Goal: Transaction & Acquisition: Book appointment/travel/reservation

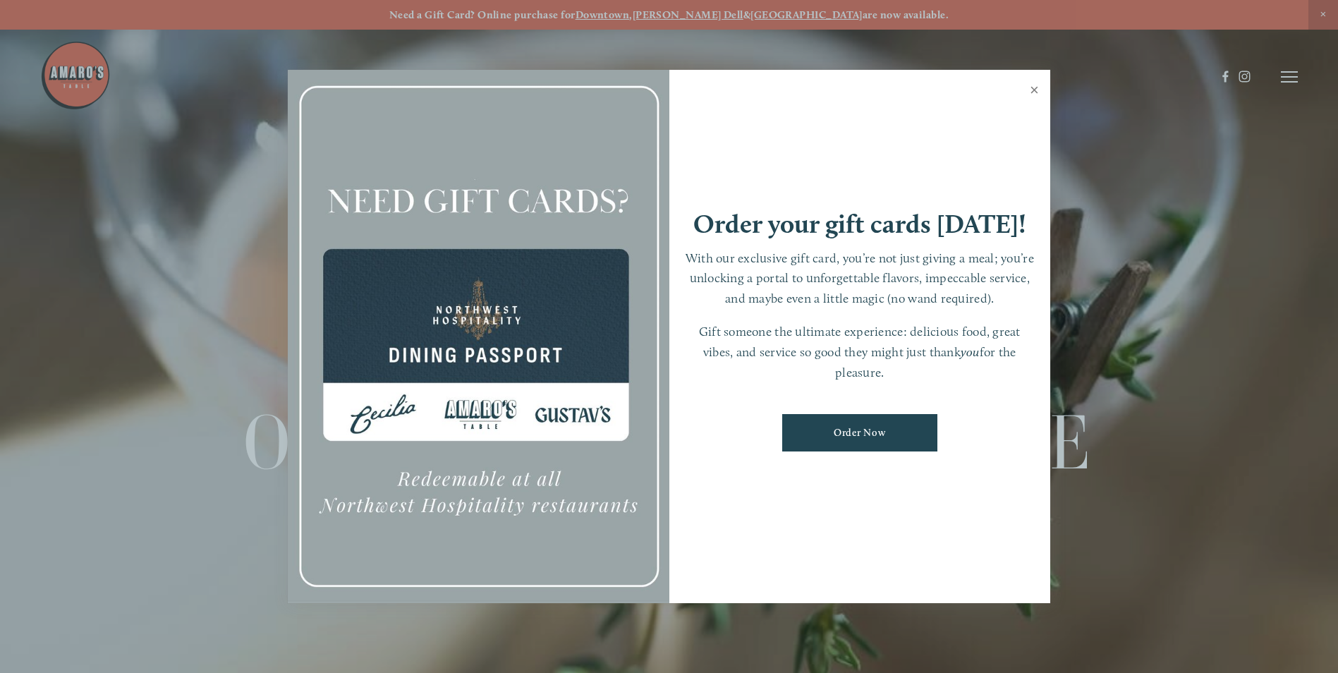
click at [1030, 88] on link "Close" at bounding box center [1035, 92] width 28 height 40
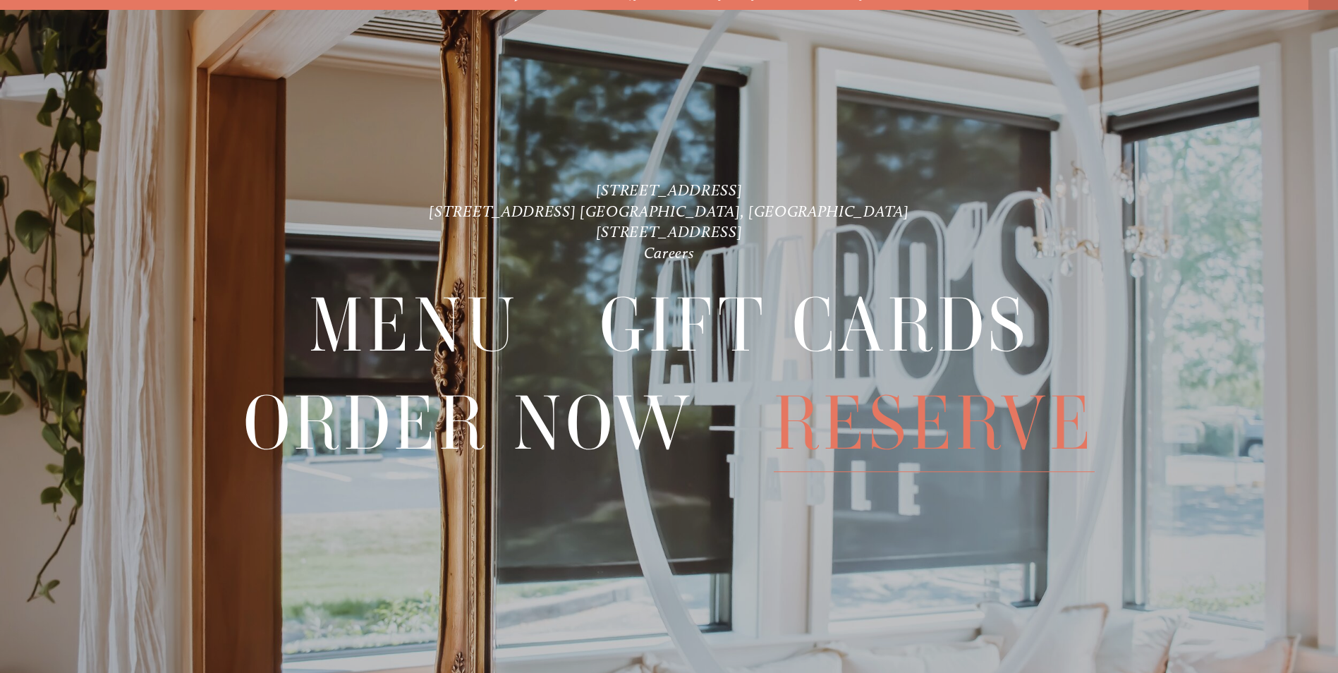
scroll to position [30, 0]
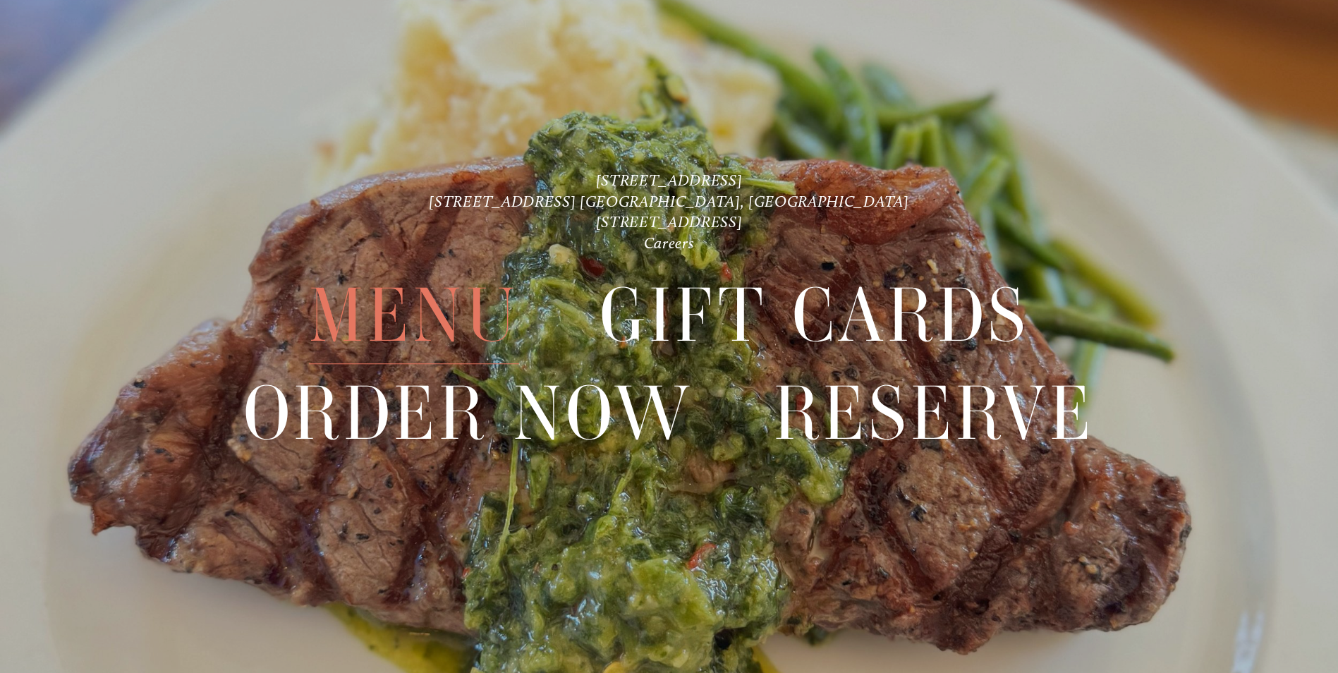
drag, startPoint x: 413, startPoint y: 330, endPoint x: 448, endPoint y: 341, distance: 37.0
click at [413, 330] on span "Menu" at bounding box center [414, 315] width 210 height 97
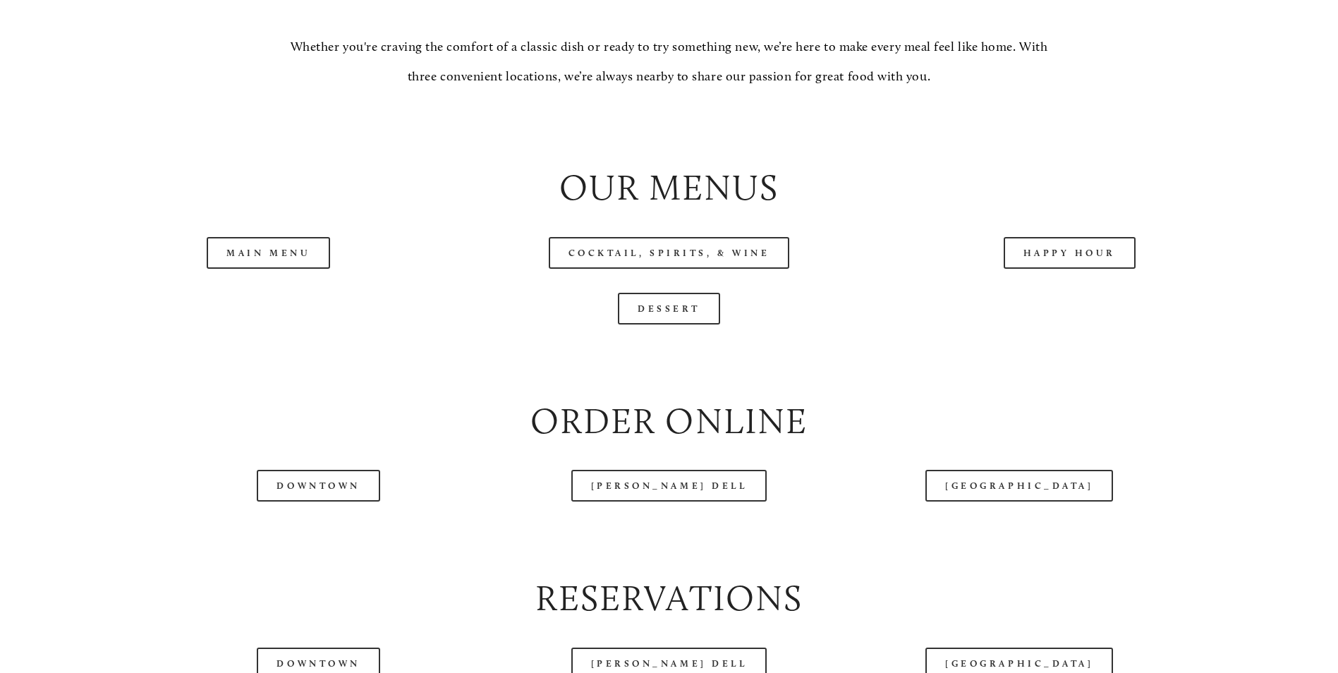
scroll to position [1552, 0]
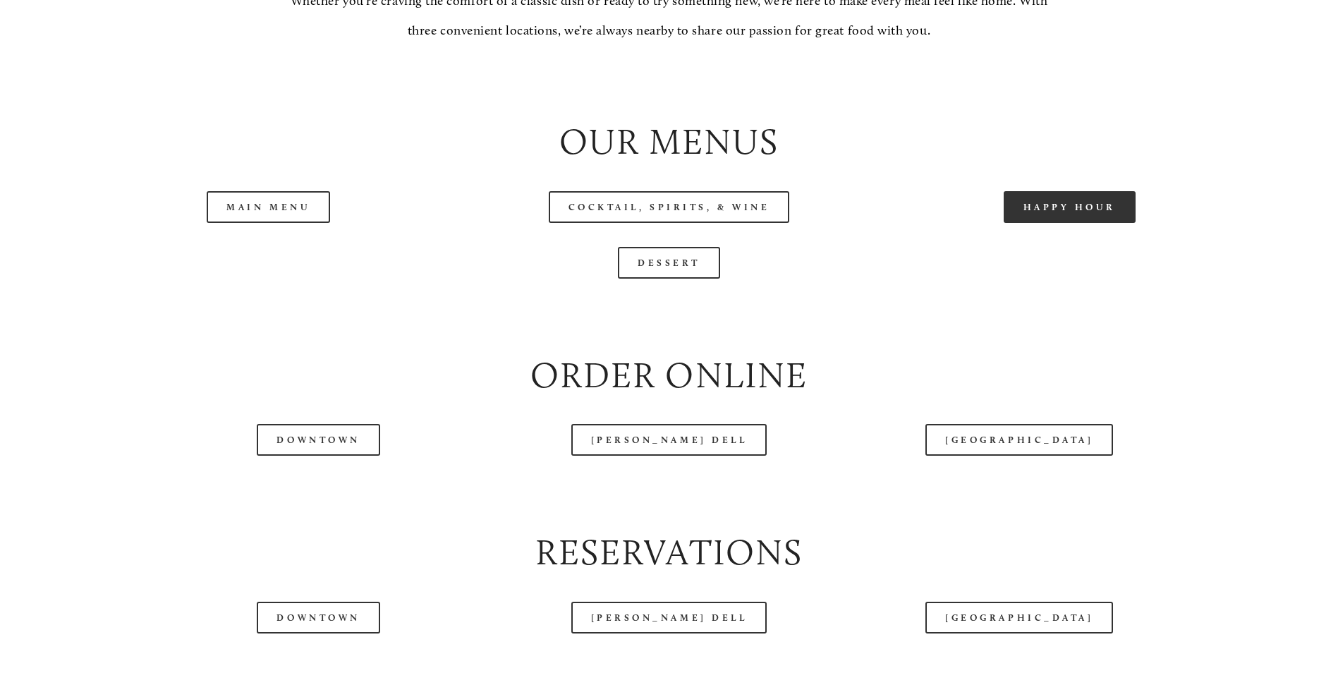
click at [1099, 223] on link "Happy Hour" at bounding box center [1070, 207] width 133 height 32
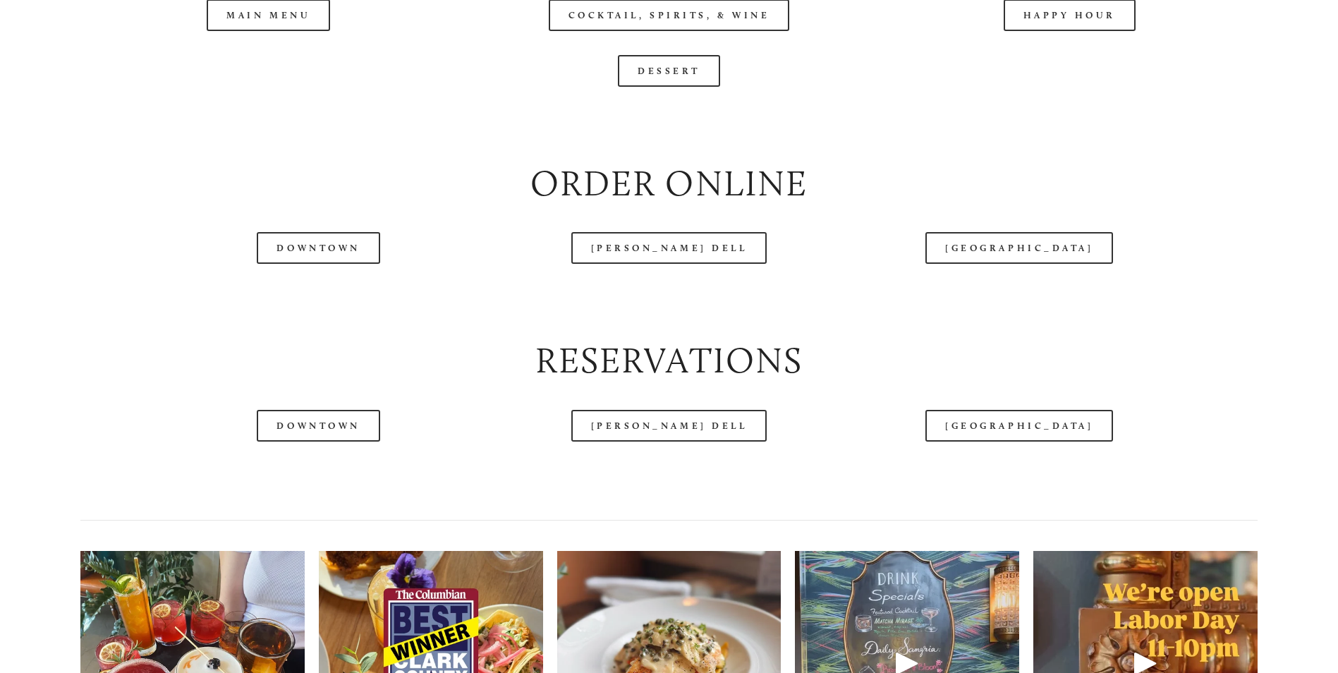
scroll to position [1654, 0]
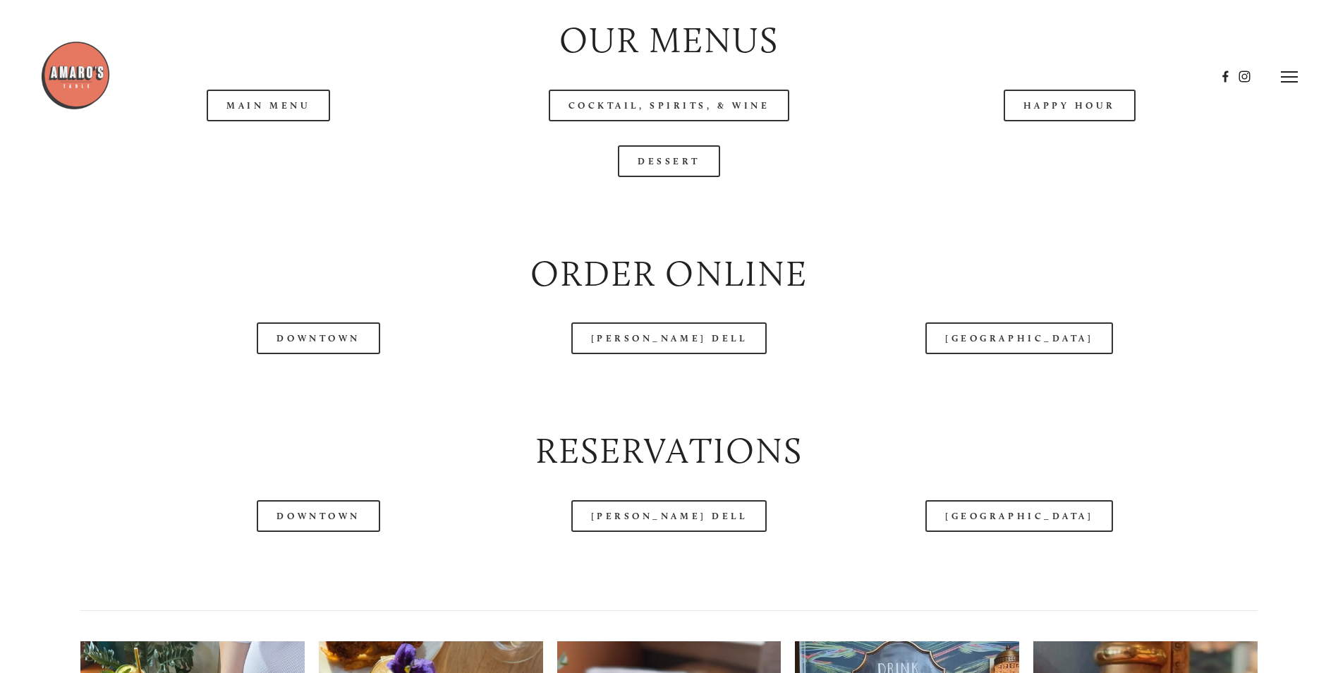
click at [266, 146] on header "Menu Order Now Visit Gallery 0" at bounding box center [669, 77] width 1258 height 154
click at [262, 133] on div "Main Menu" at bounding box center [268, 106] width 401 height 56
click at [263, 121] on link "Main Menu" at bounding box center [268, 106] width 123 height 32
click at [674, 177] on link "Dessert" at bounding box center [669, 161] width 102 height 32
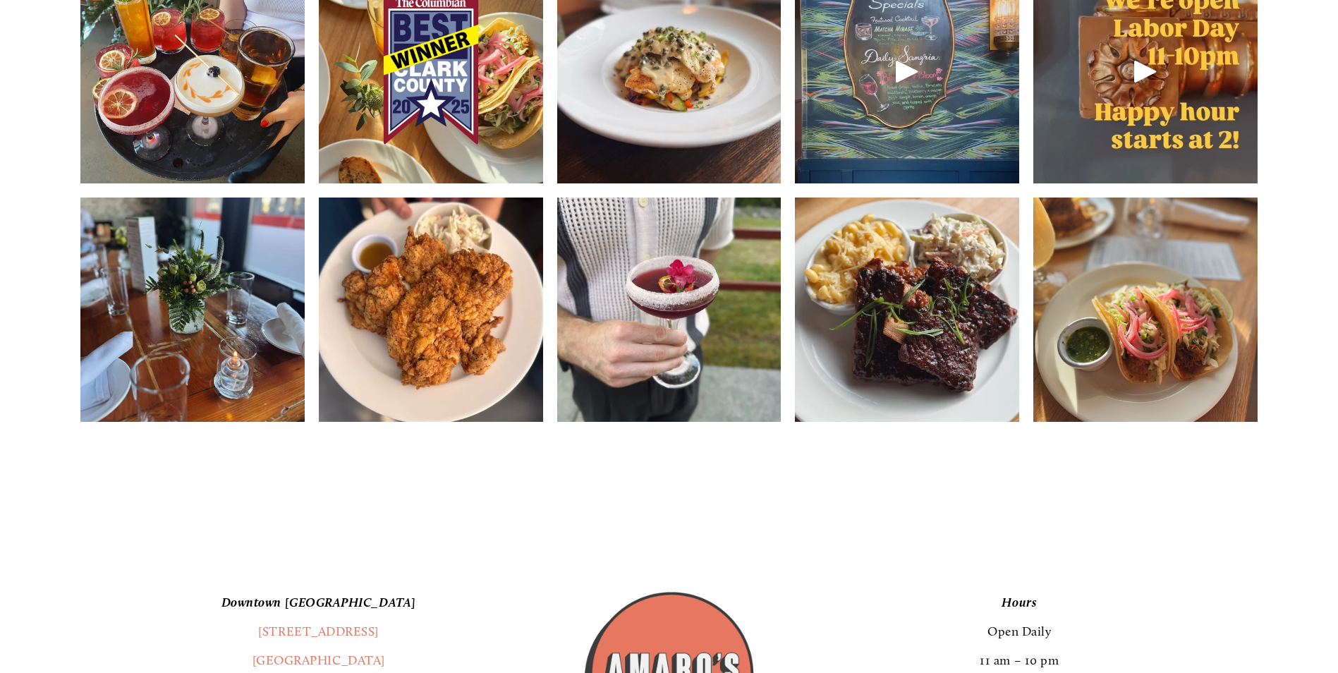
scroll to position [2359, 0]
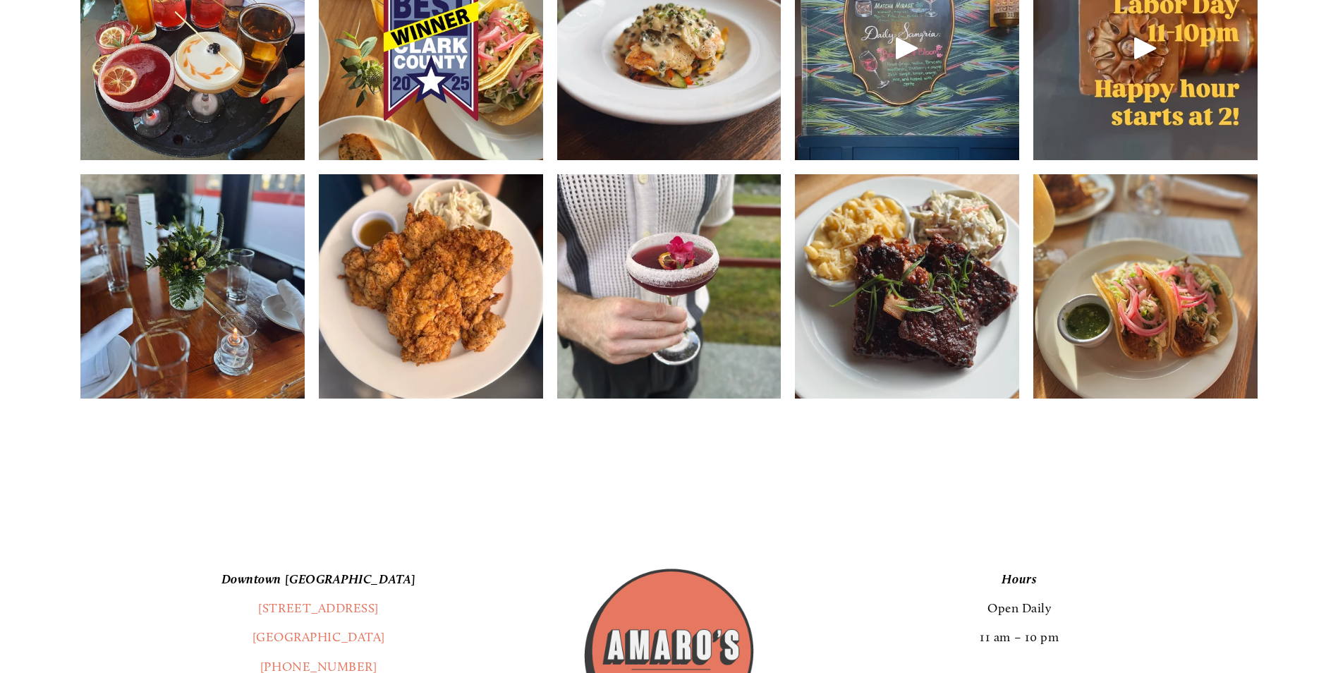
click at [686, 88] on header "Menu Order Now Visit Gallery 0" at bounding box center [669, 42] width 1258 height 154
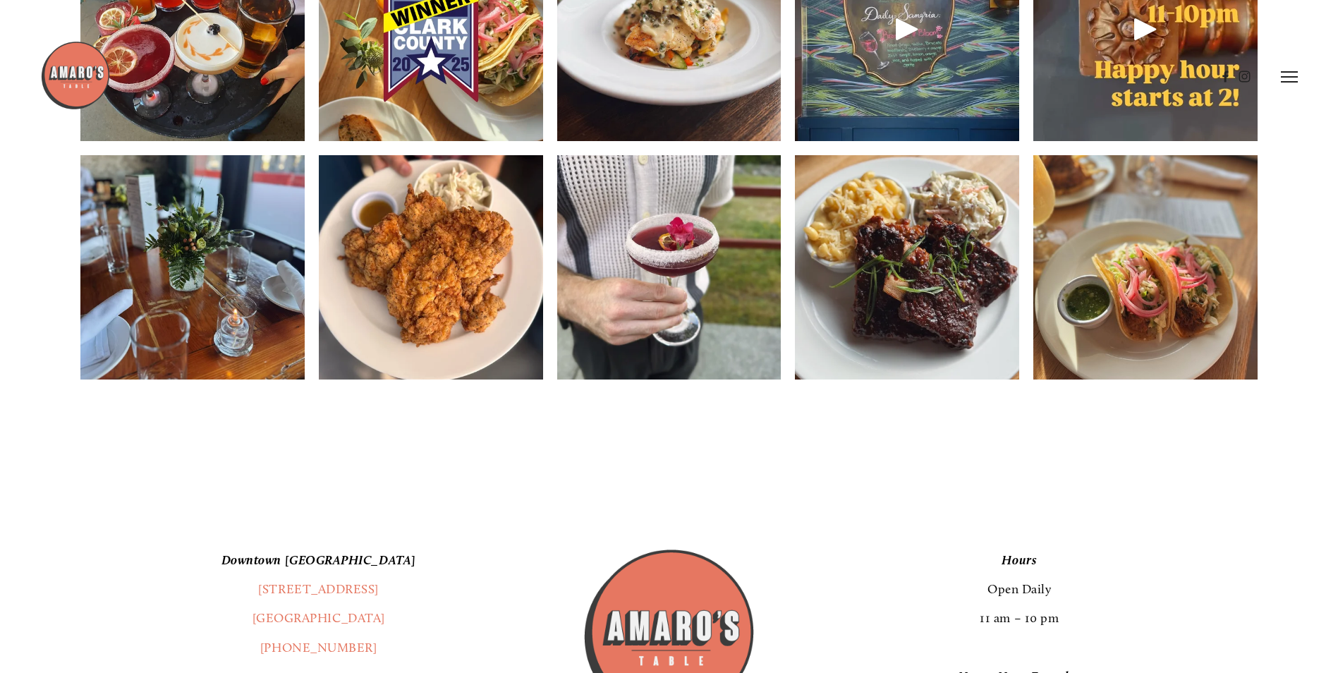
scroll to position [2289, 0]
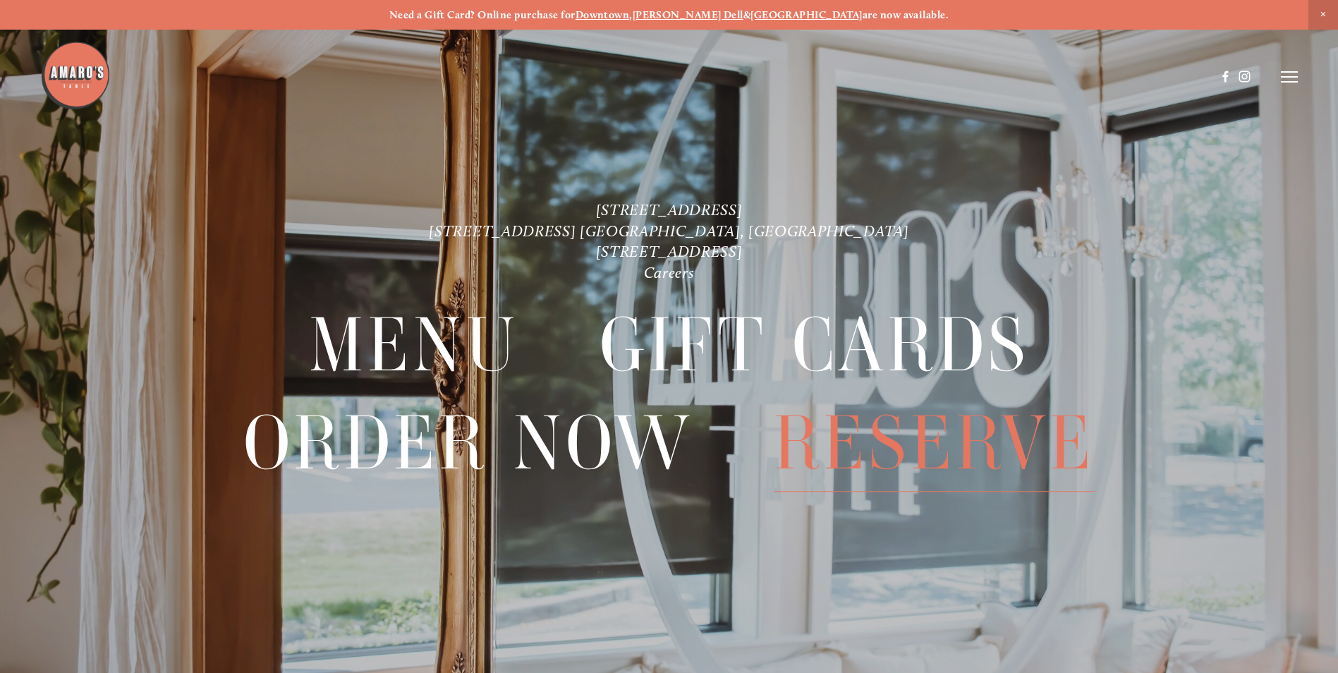
click at [972, 458] on span "Reserve" at bounding box center [934, 443] width 321 height 97
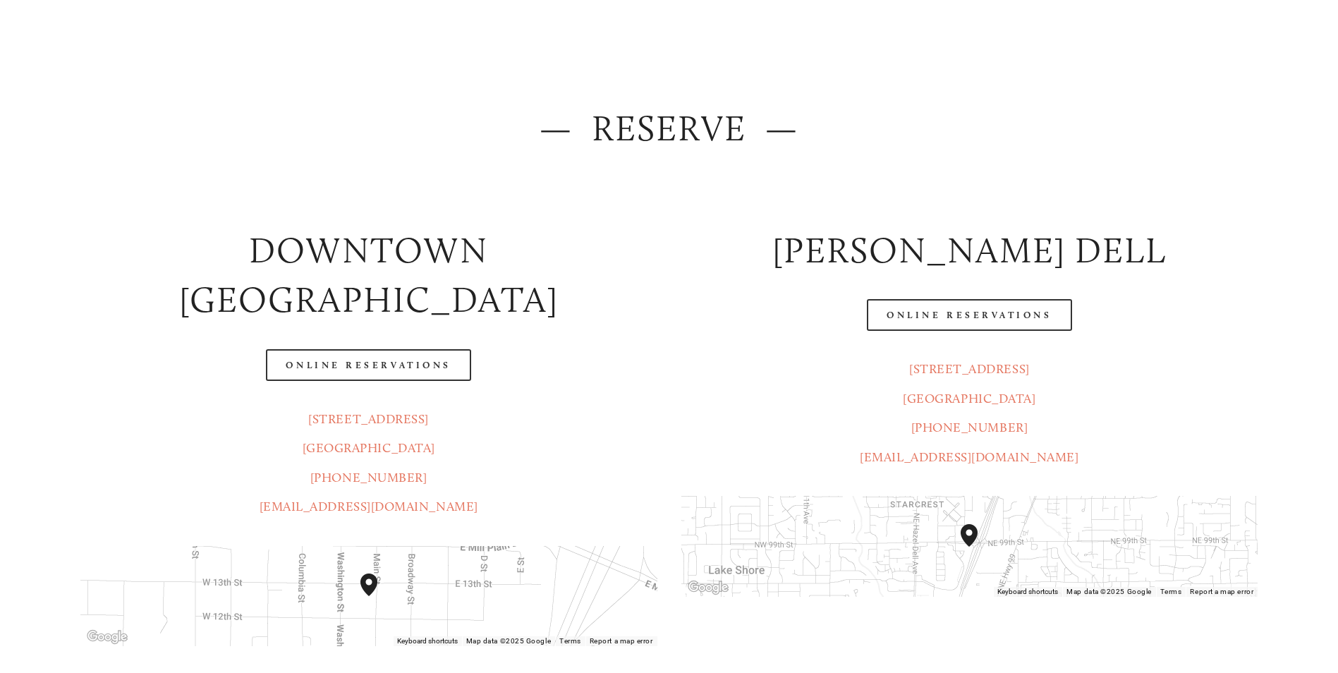
scroll to position [141, 0]
click at [936, 328] on link "Online Reservations" at bounding box center [969, 314] width 205 height 32
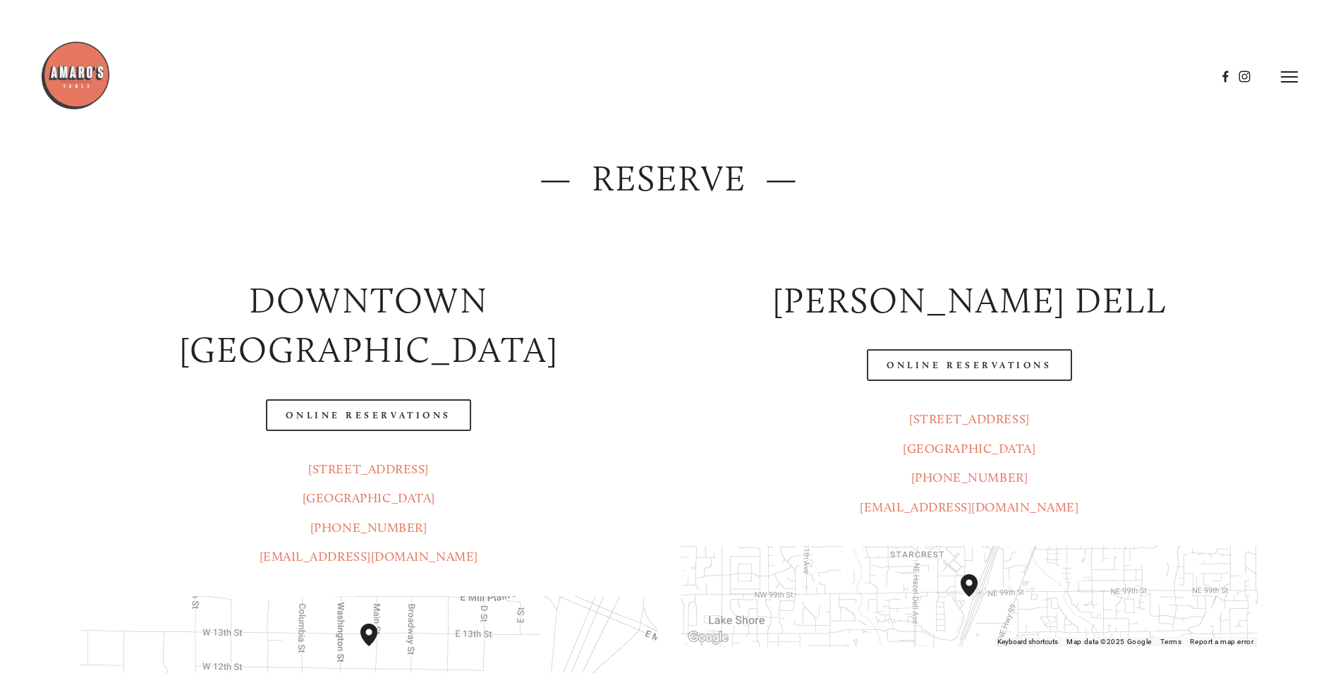
scroll to position [0, 0]
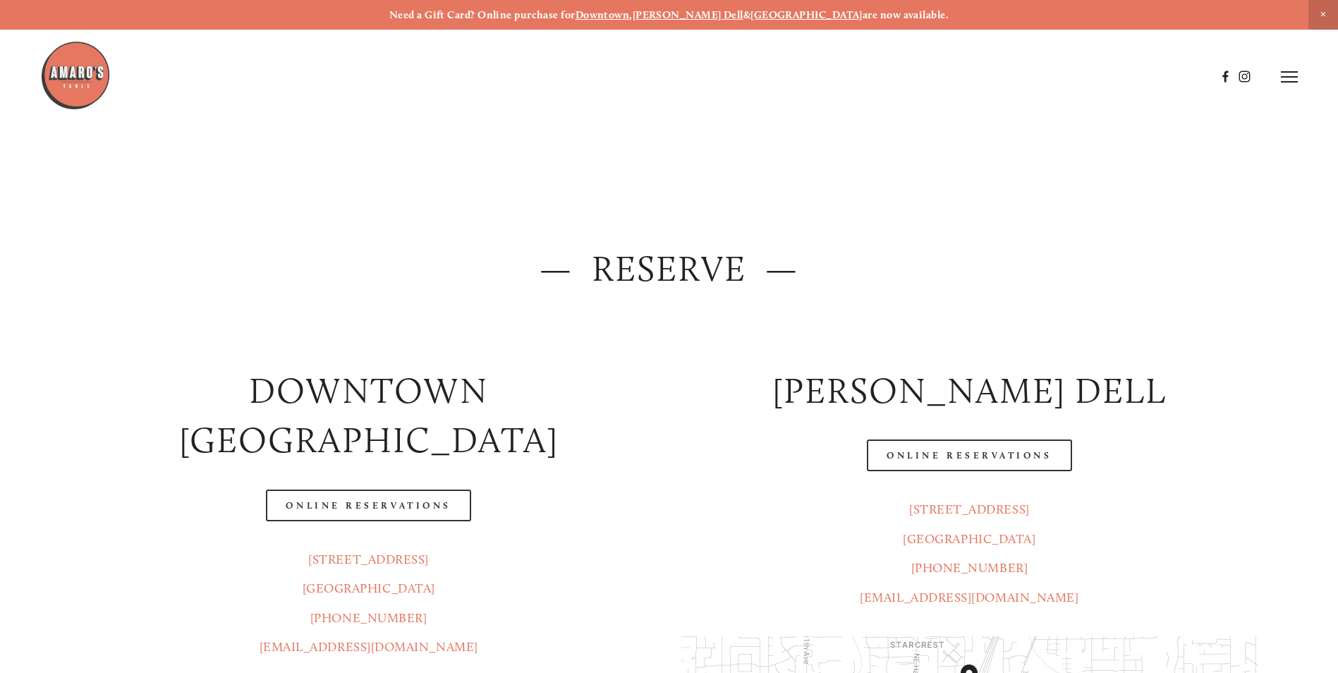
click at [784, 437] on div "Online Reservations" at bounding box center [969, 456] width 601 height 56
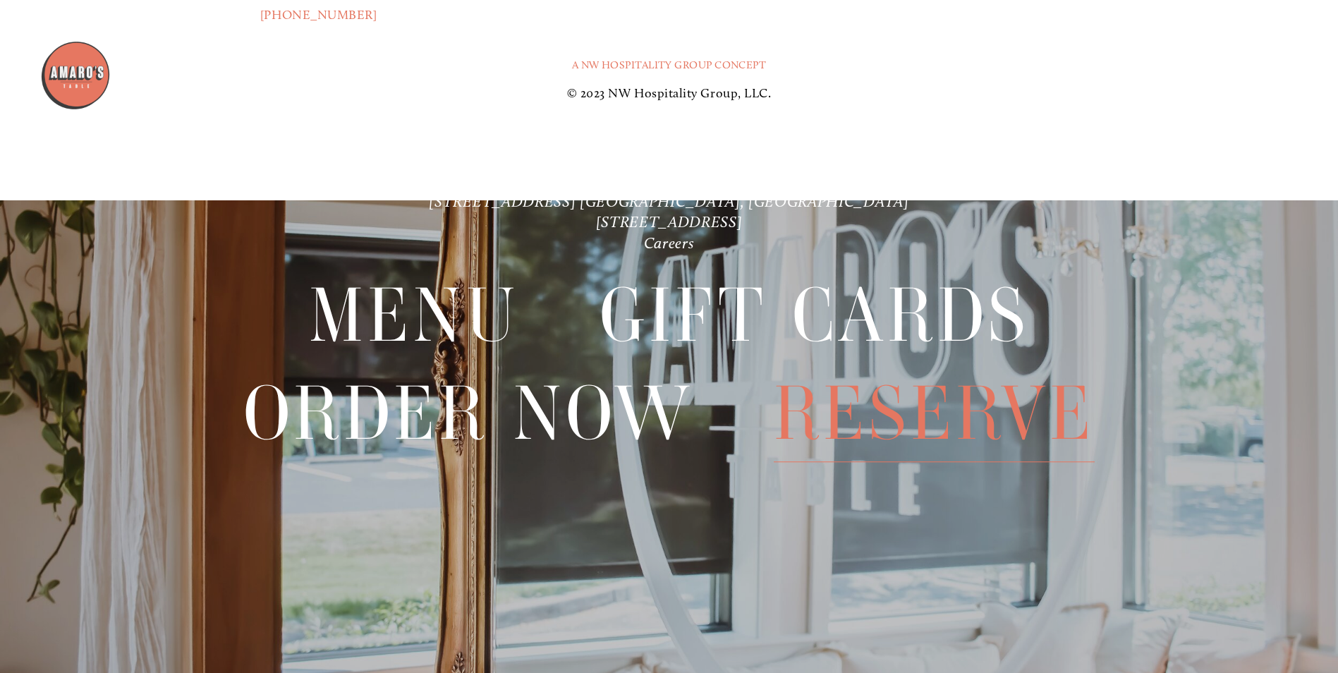
scroll to position [2526, 0]
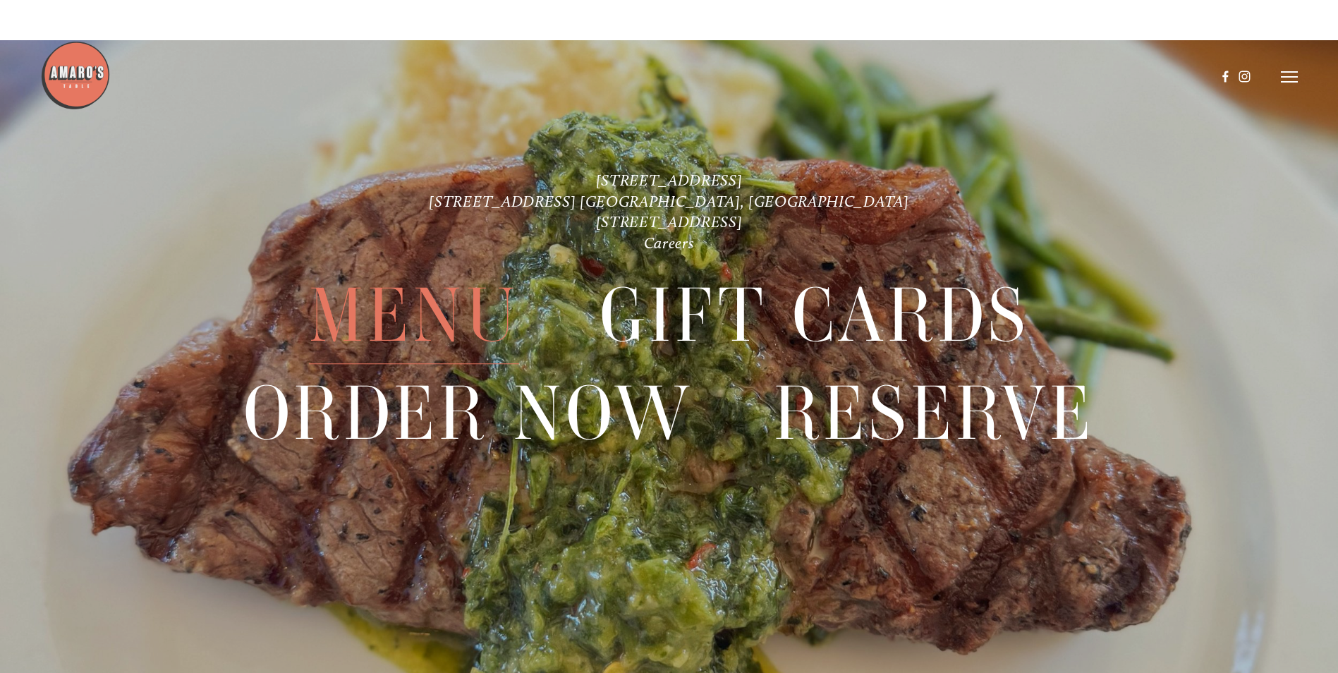
click at [395, 290] on span "Menu" at bounding box center [414, 315] width 210 height 97
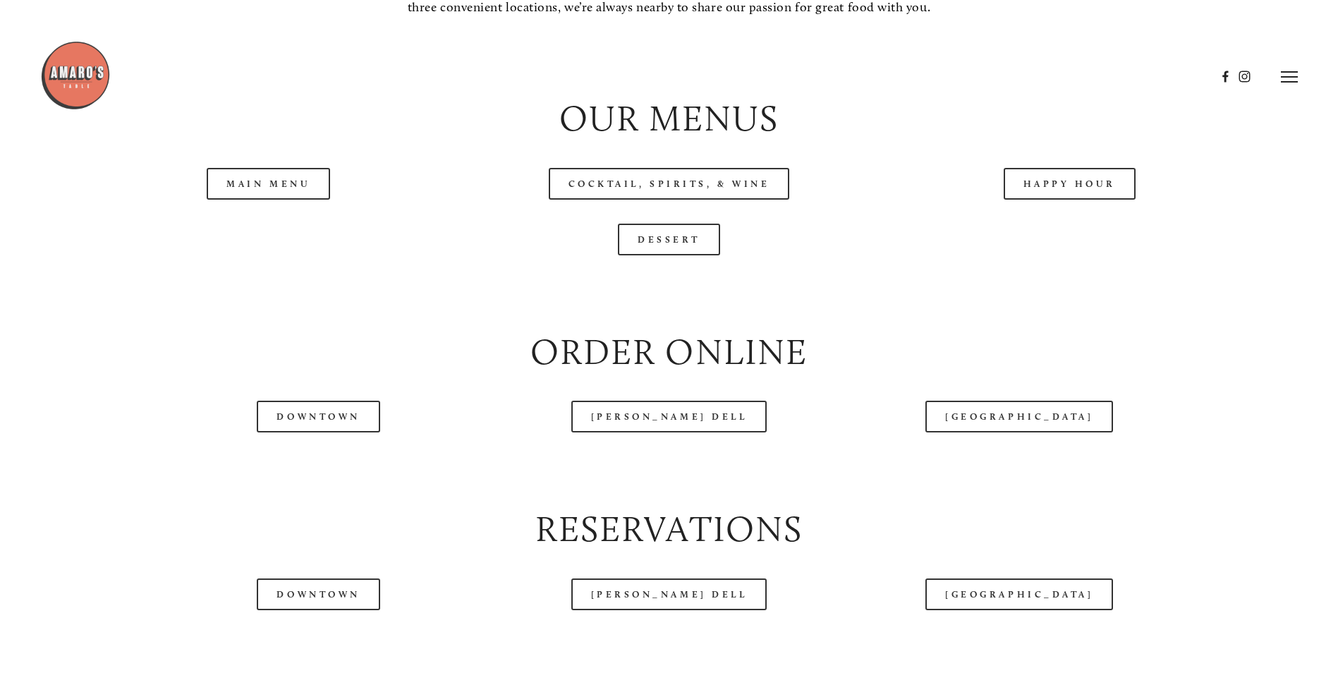
scroll to position [1481, 0]
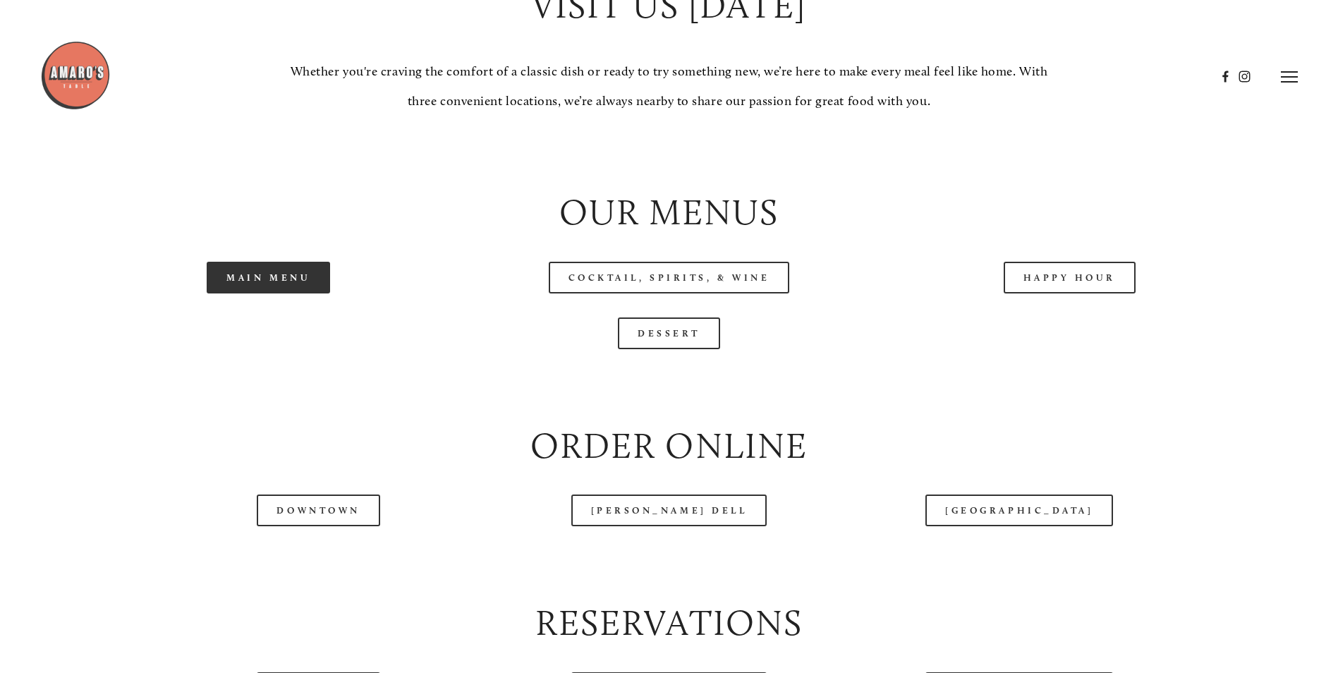
click at [278, 293] on link "Main Menu" at bounding box center [268, 278] width 123 height 32
